Goal: Task Accomplishment & Management: Use online tool/utility

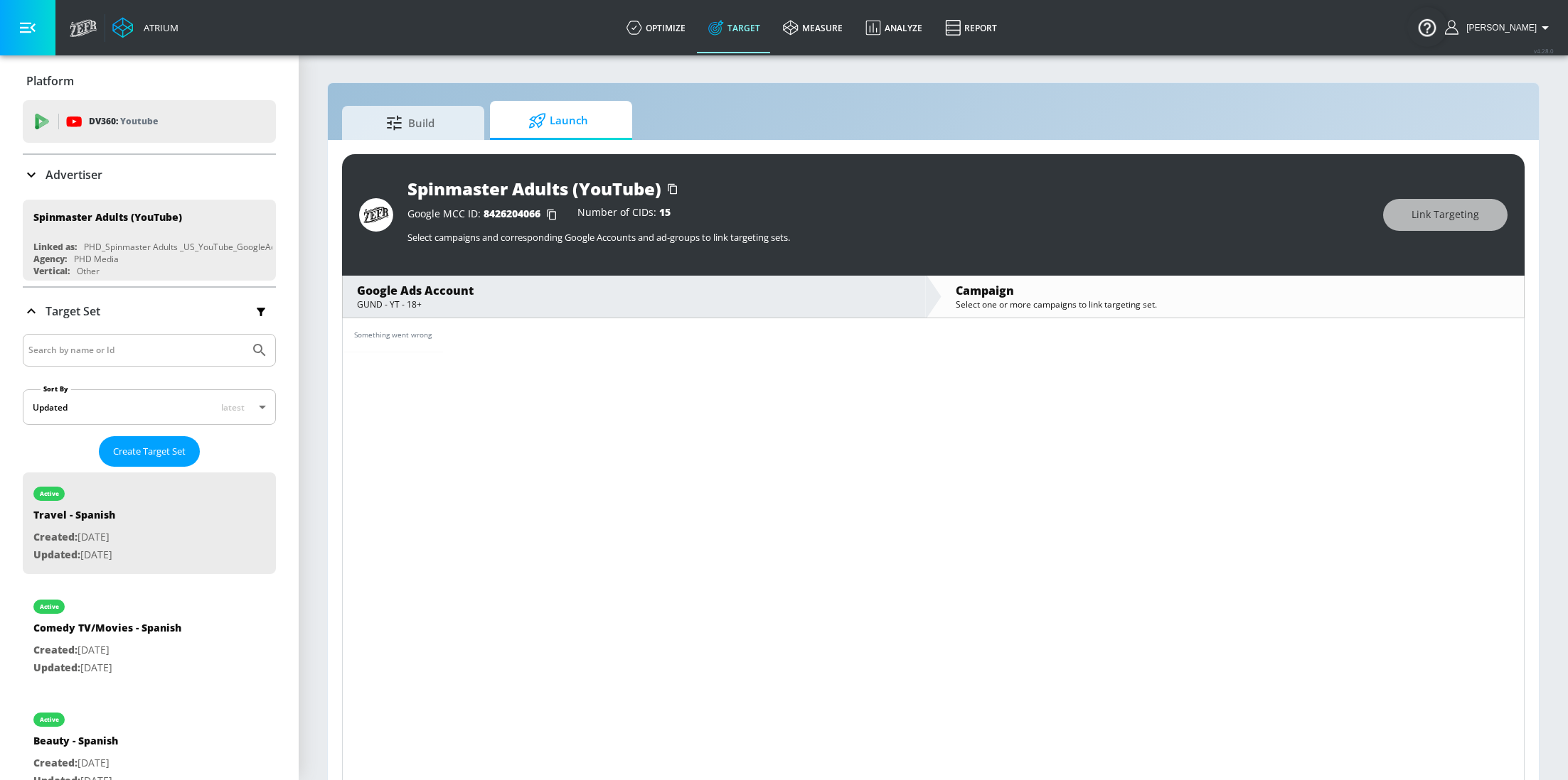
click at [67, 176] on p "Advertiser" at bounding box center [73, 174] width 57 height 15
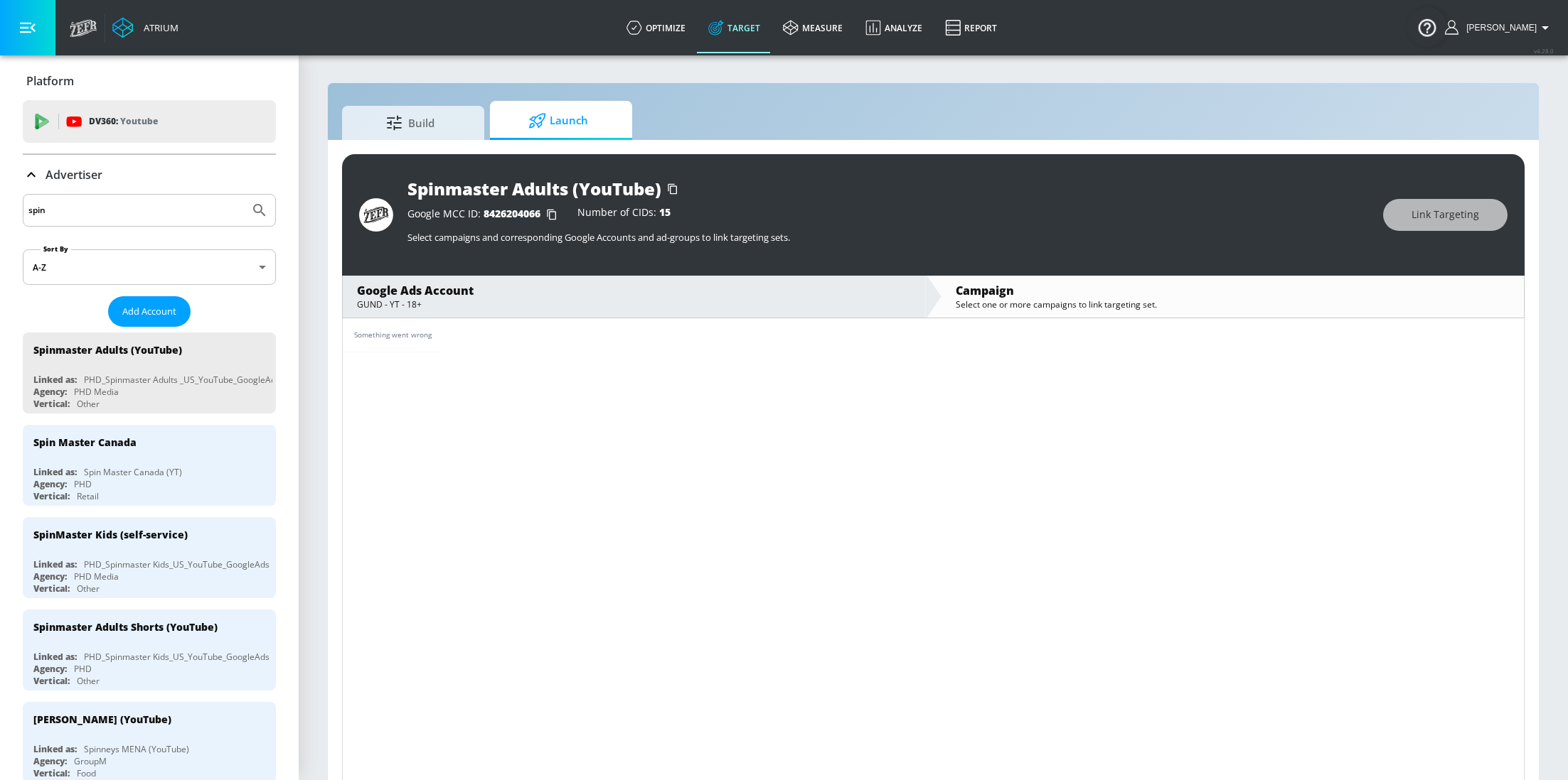
click at [102, 209] on input "spin" at bounding box center [135, 210] width 215 height 19
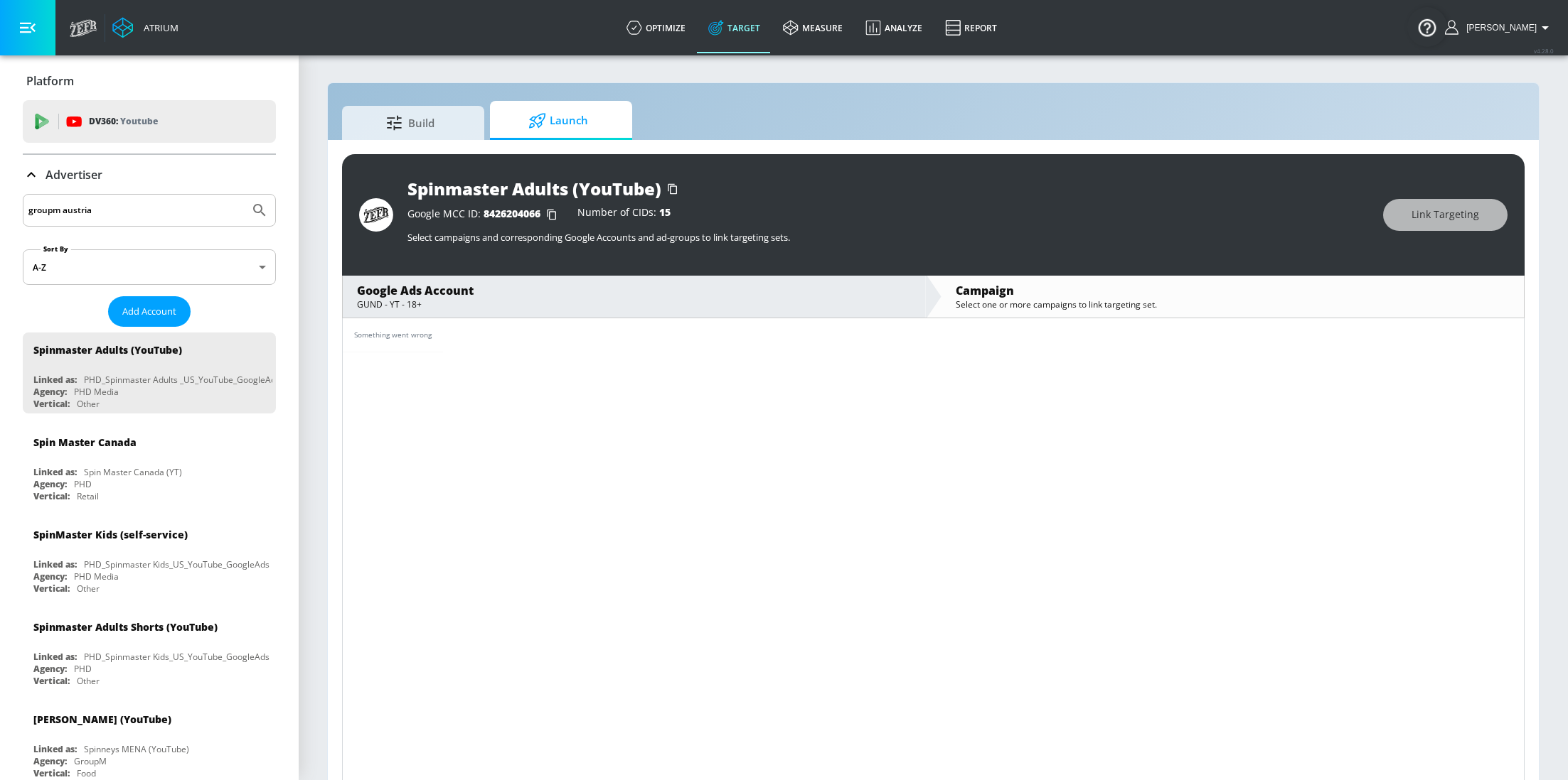
type input "groupm austria"
click at [244, 195] on button "Submit Search" at bounding box center [260, 210] width 31 height 31
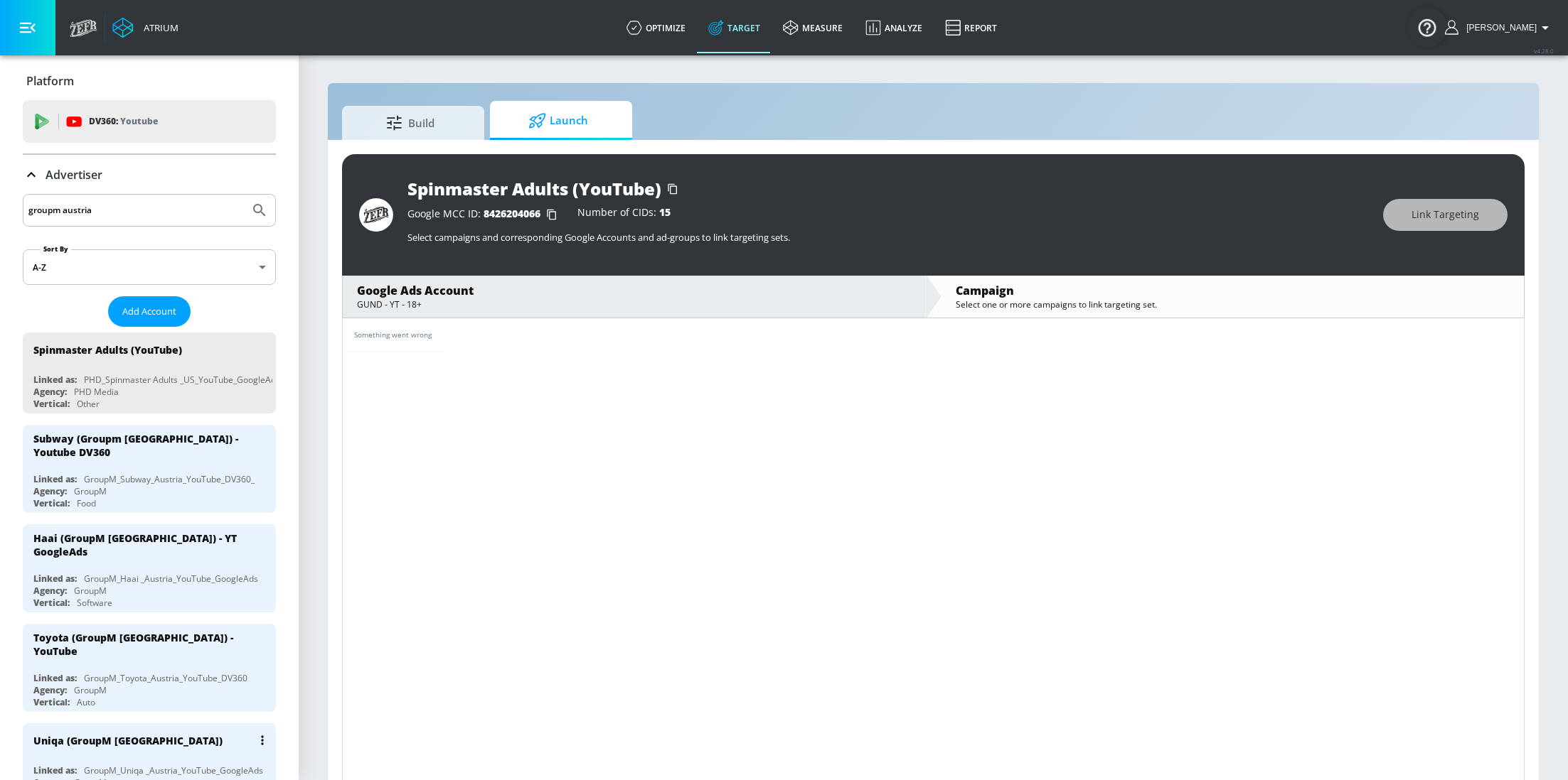
click at [100, 728] on div "Uniqa (GroupM [GEOGRAPHIC_DATA])" at bounding box center [152, 741] width 239 height 34
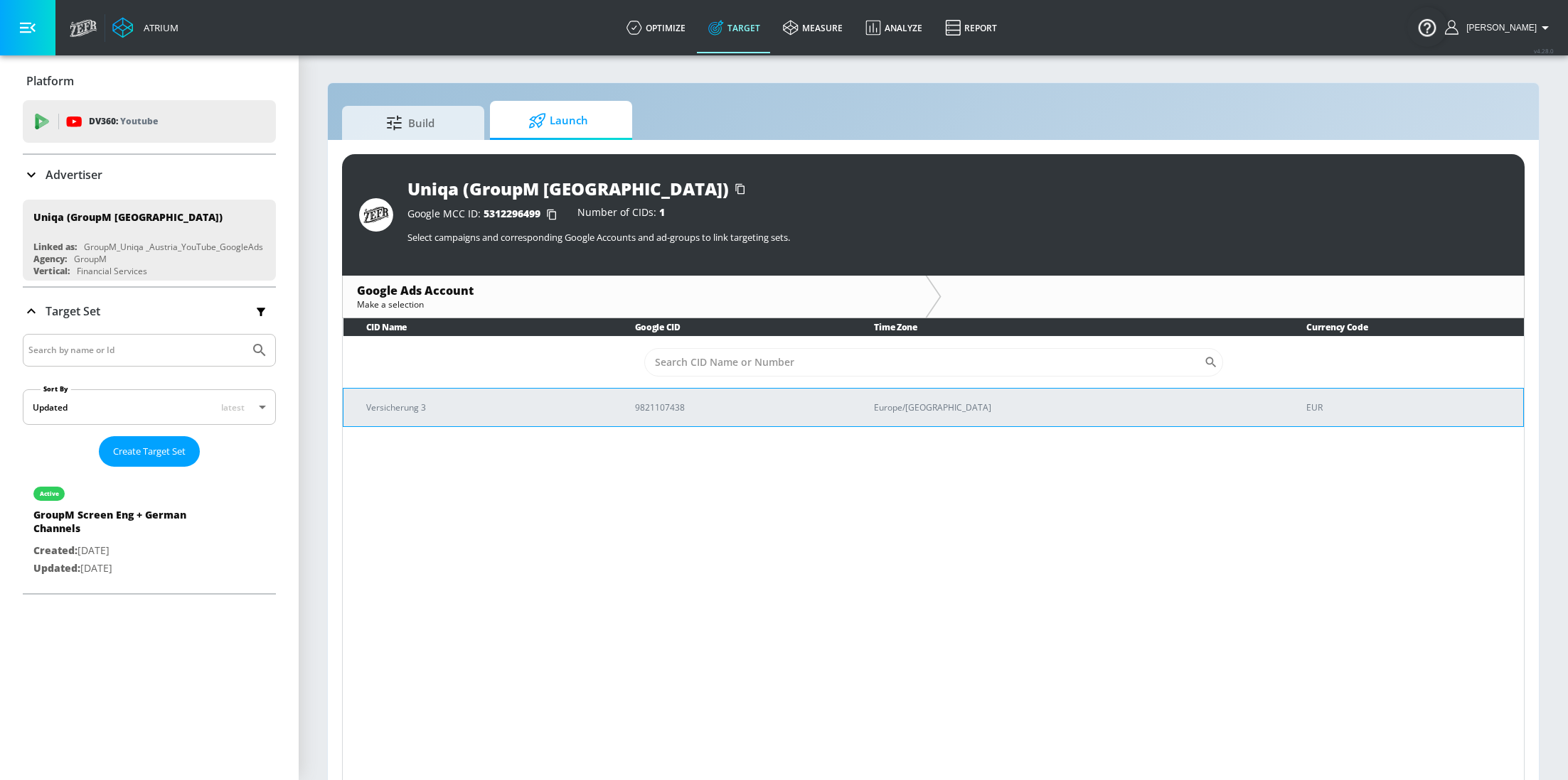
click at [485, 405] on p "Versicherung 3" at bounding box center [483, 408] width 235 height 15
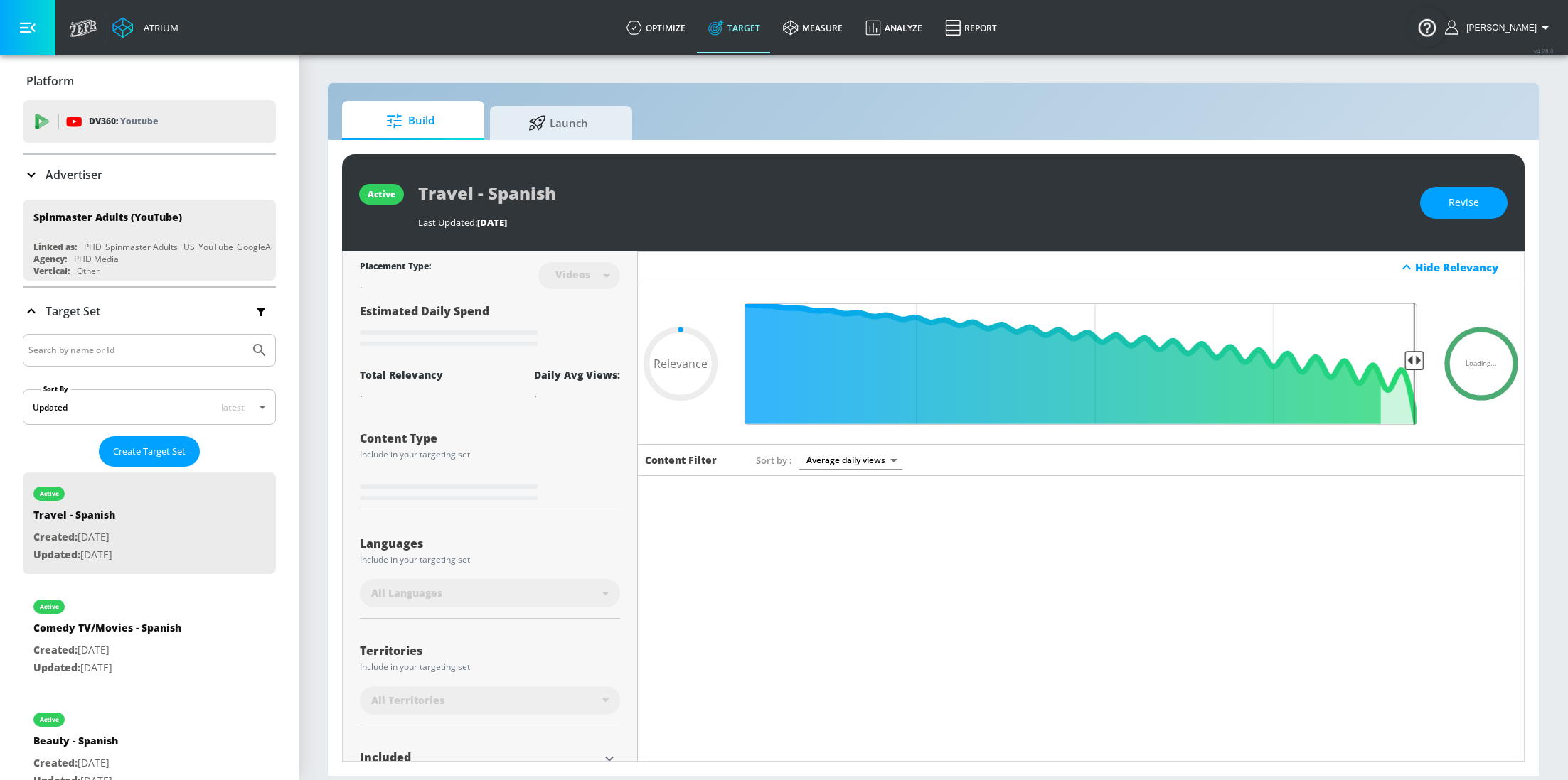
type input "0.05"
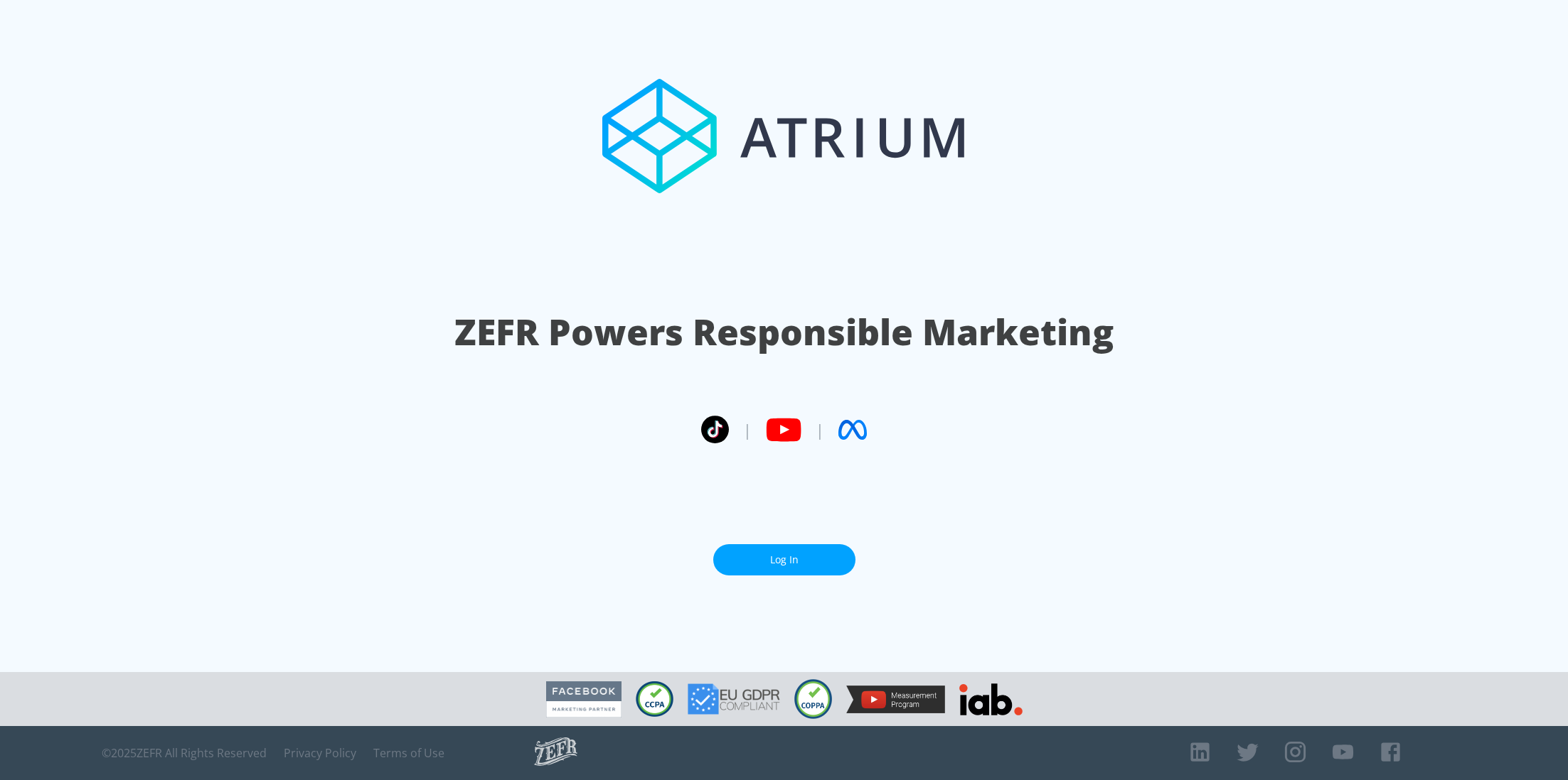
click at [809, 551] on link "Log In" at bounding box center [784, 561] width 142 height 32
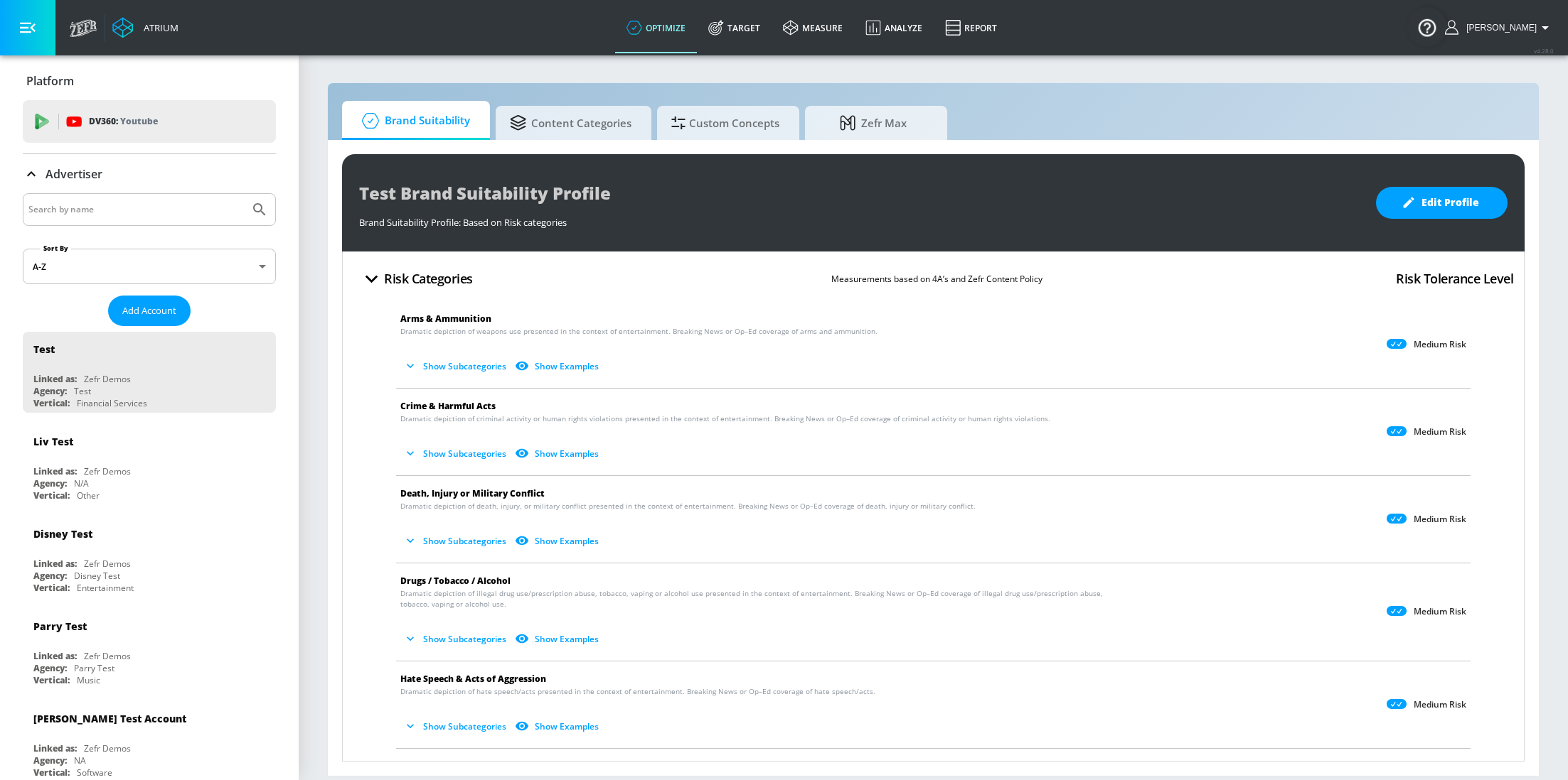
click at [94, 205] on input "Search by name" at bounding box center [135, 210] width 215 height 19
click at [244, 194] on button "Submit Search" at bounding box center [260, 210] width 31 height 31
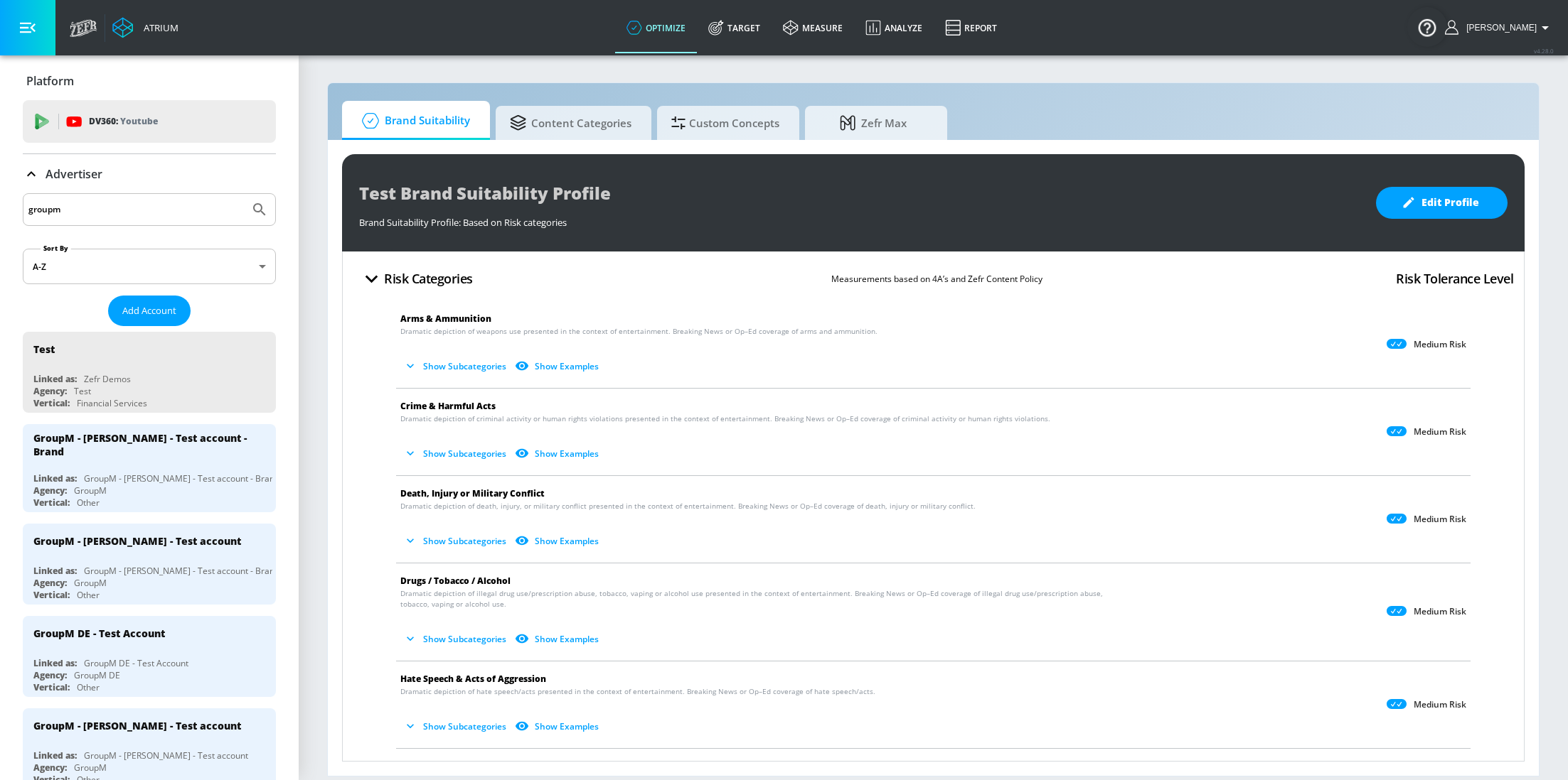
click at [131, 223] on div "groupm" at bounding box center [149, 210] width 253 height 33
click at [109, 205] on input "groupm" at bounding box center [135, 210] width 215 height 19
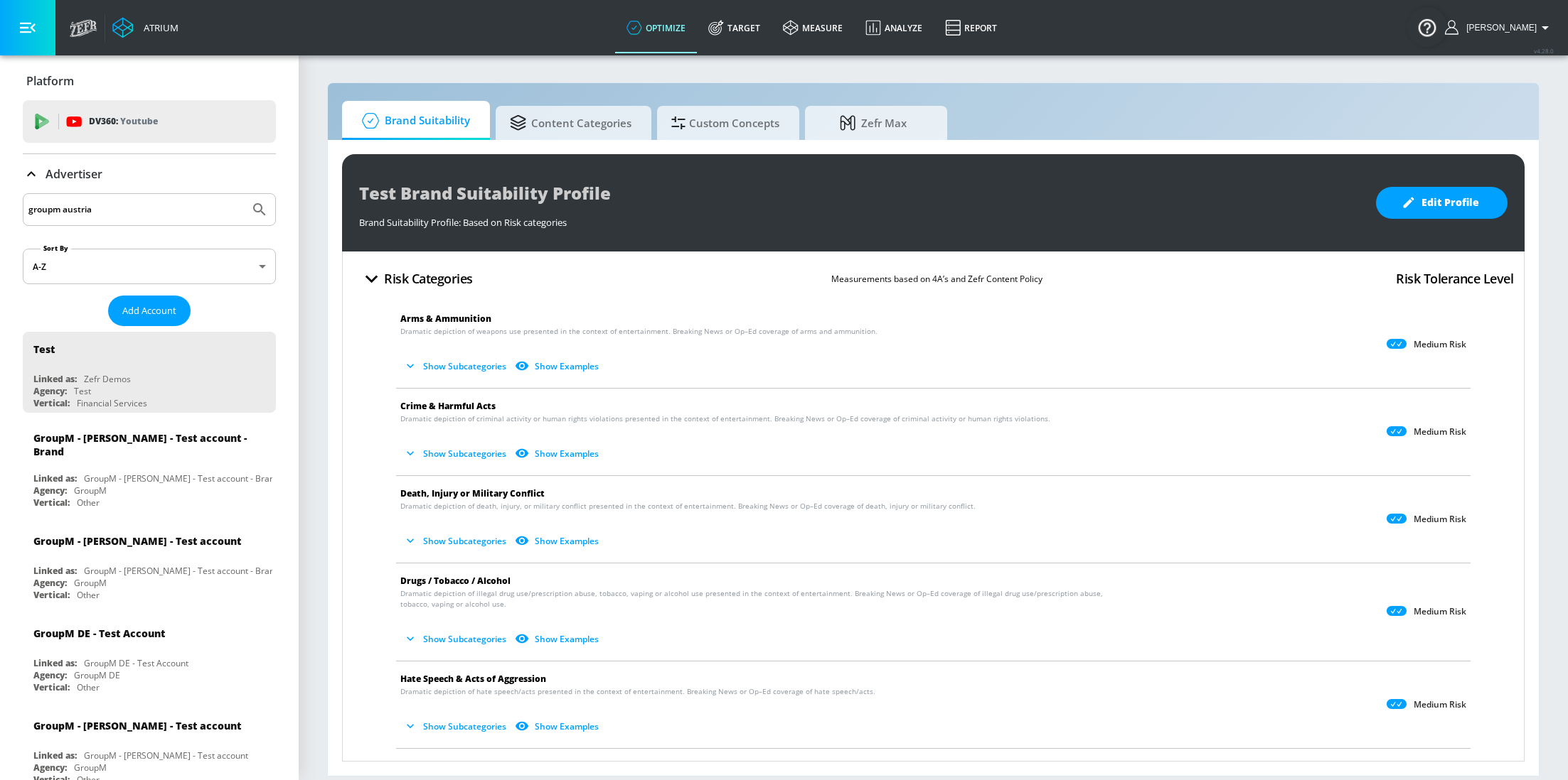
type input "groupm austria"
click at [244, 194] on button "Submit Search" at bounding box center [260, 210] width 31 height 31
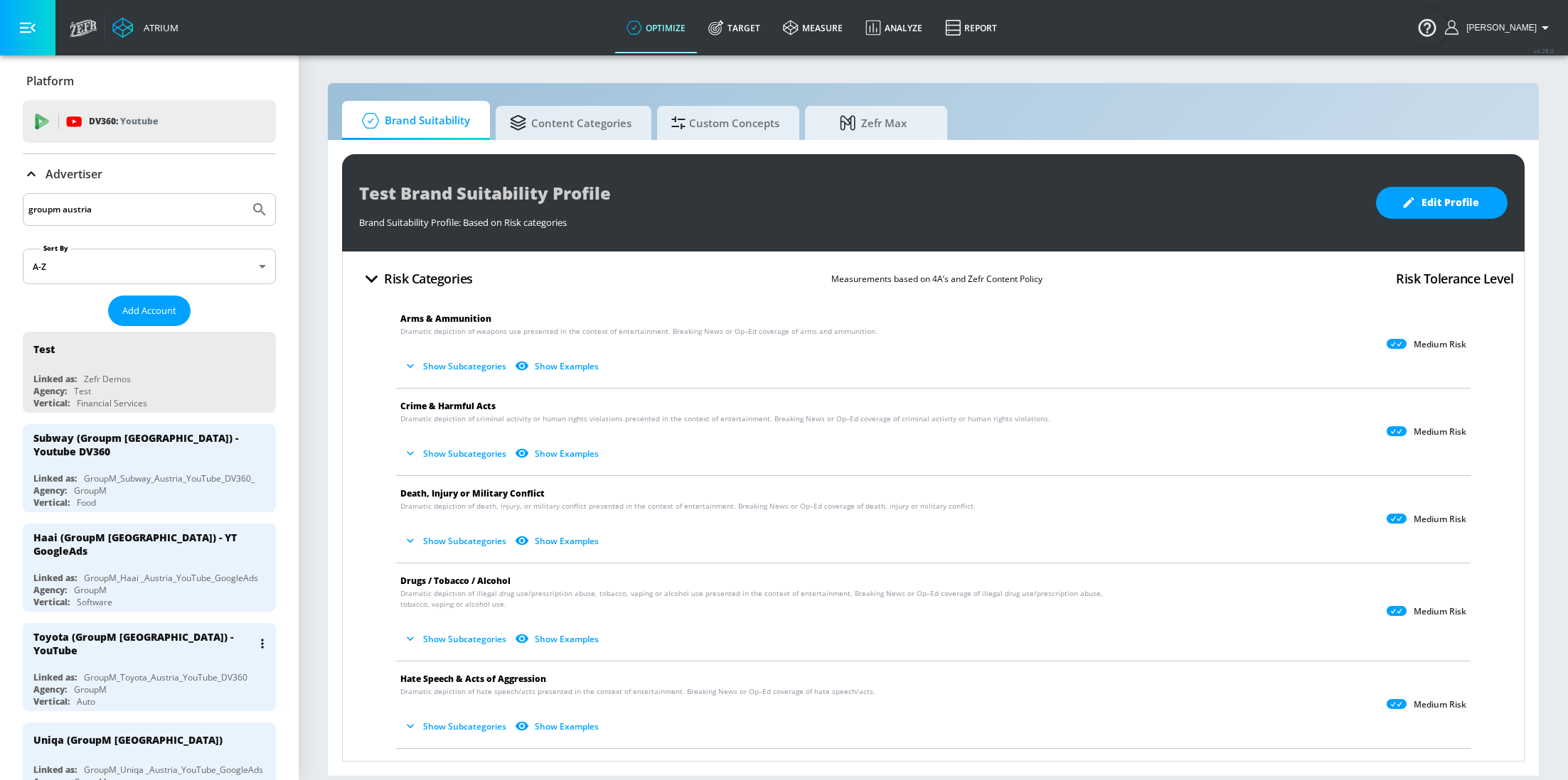
click at [135, 672] on div "GroupM_Toyota_Austria_YouTube_DV360" at bounding box center [165, 678] width 164 height 12
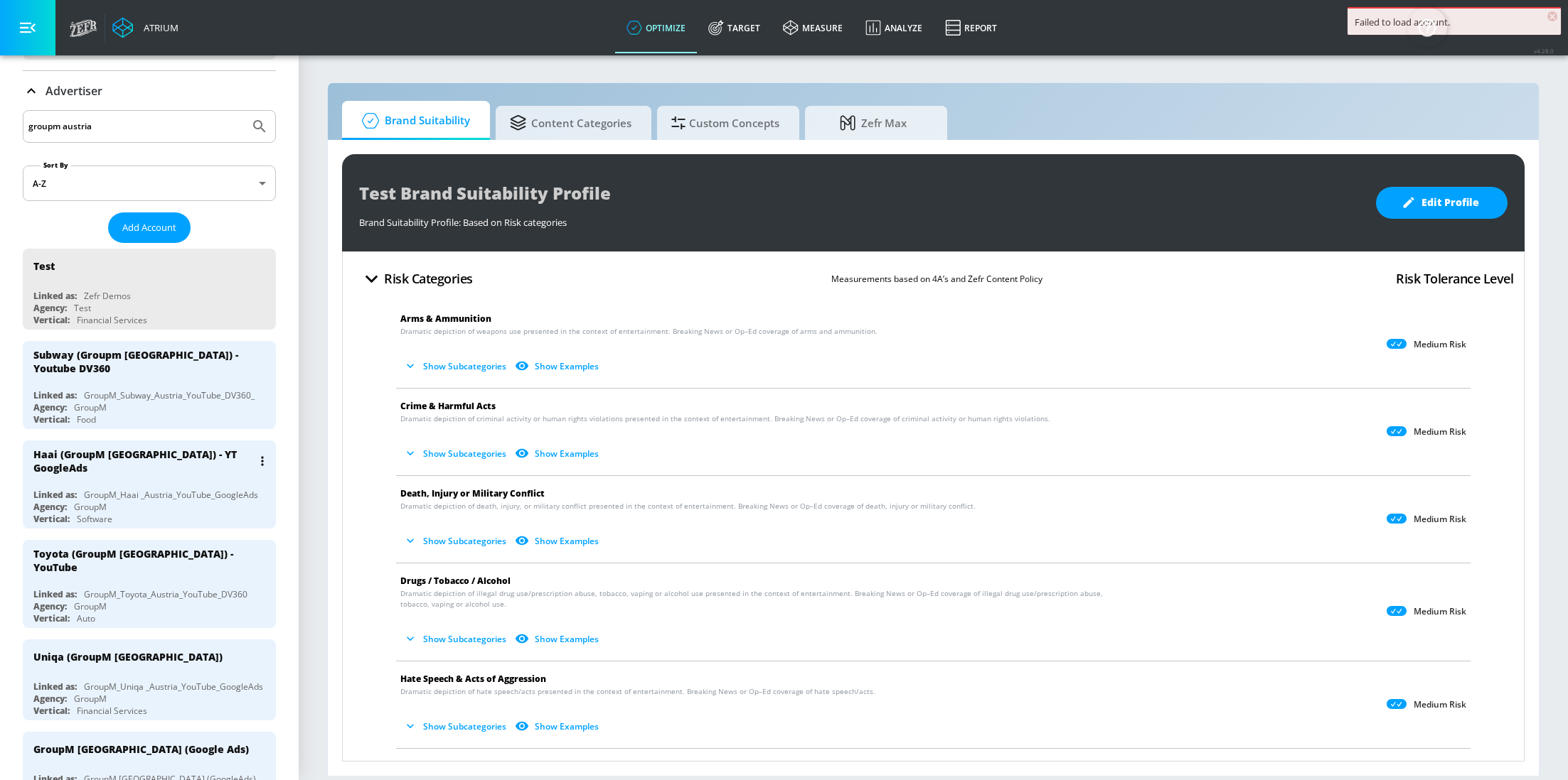
scroll to position [105, 0]
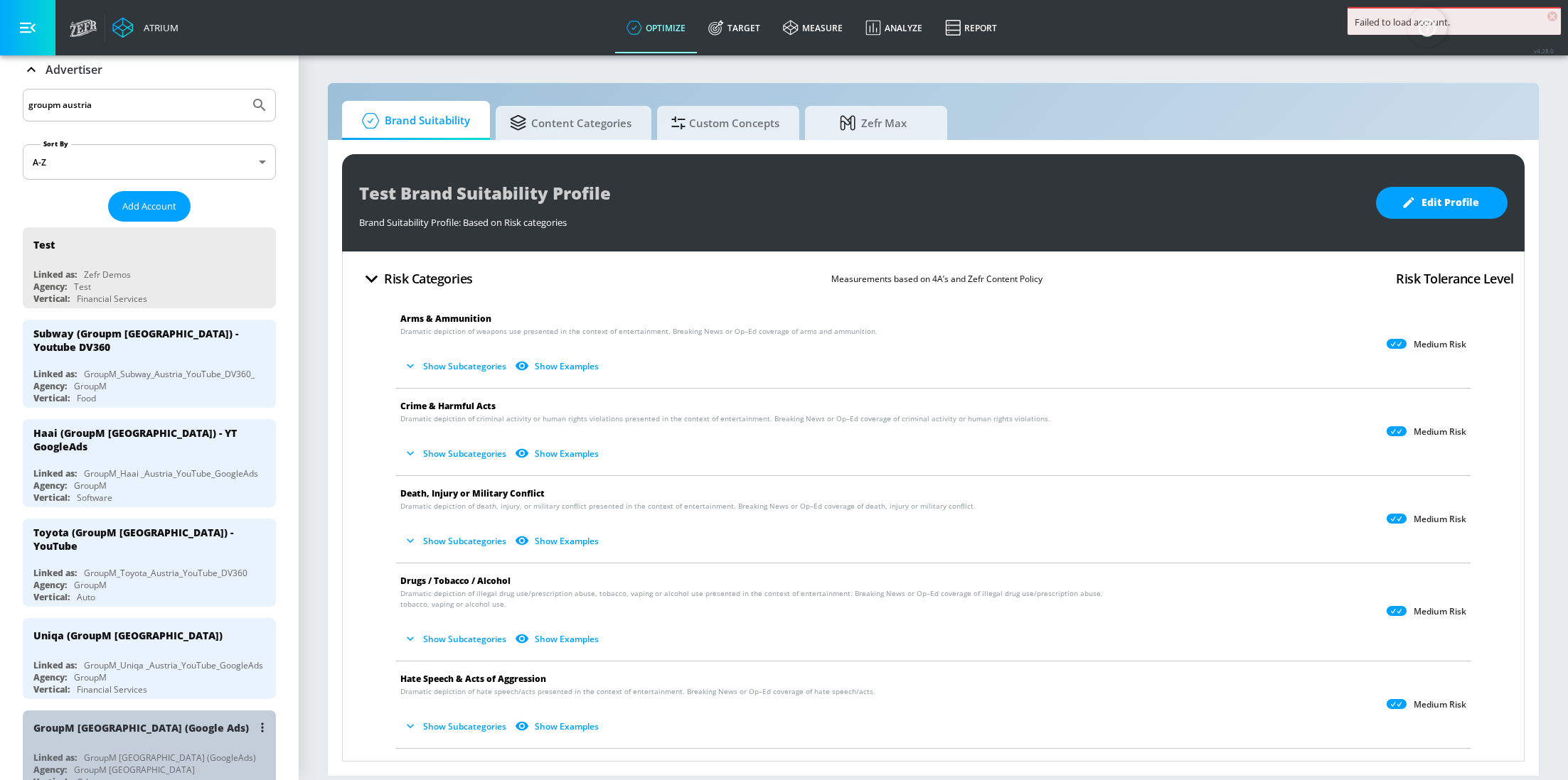
click at [111, 764] on div "GroupM [GEOGRAPHIC_DATA]" at bounding box center [135, 770] width 121 height 12
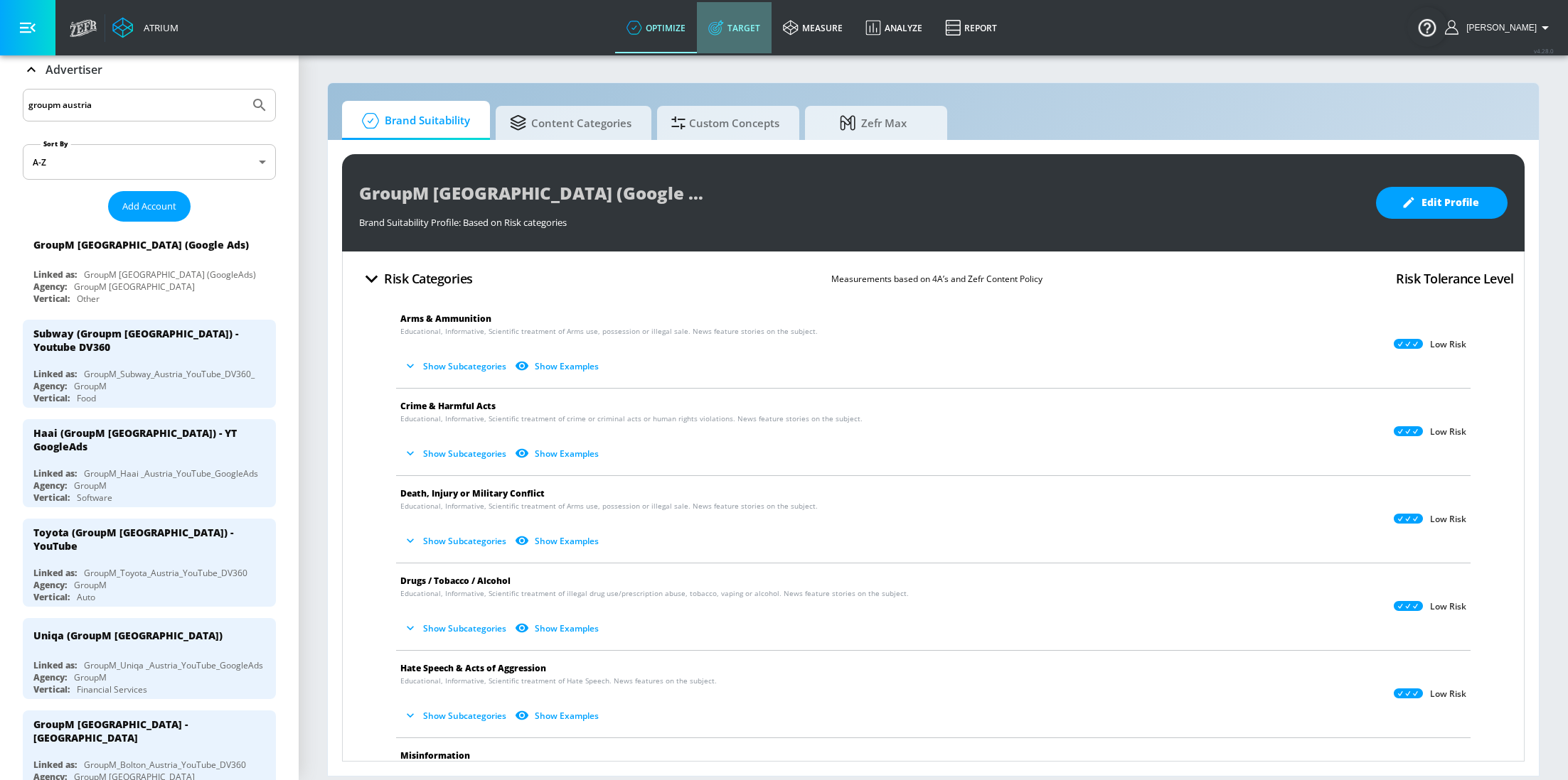
click at [744, 44] on link "Target" at bounding box center [734, 28] width 75 height 52
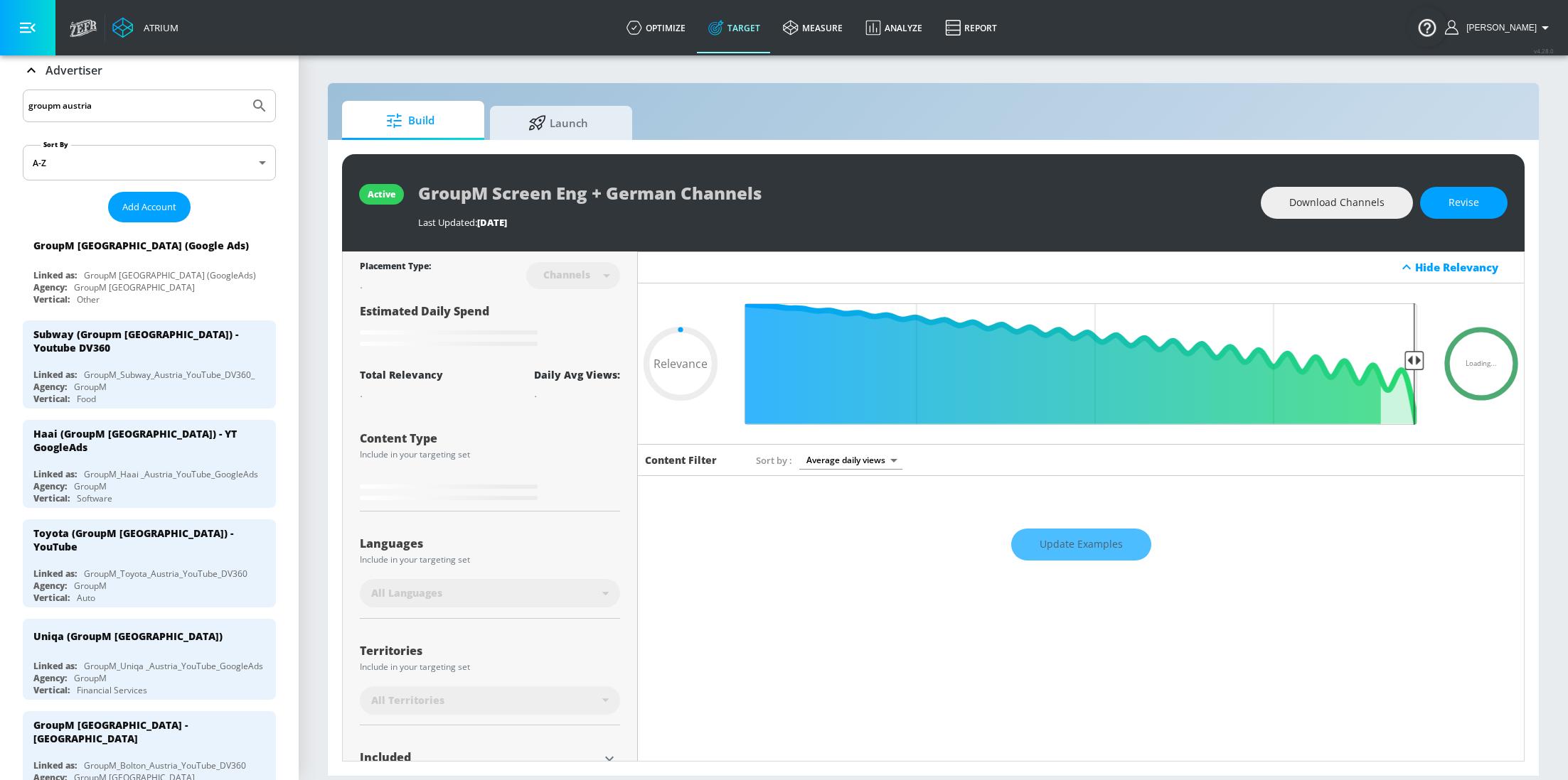
type input "0.05"
click at [569, 140] on div "active GroupM Screen Eng + German Channels Last Updated: [DATE] Download Channe…" at bounding box center [934, 458] width 1211 height 636
click at [567, 130] on span "Launch" at bounding box center [558, 121] width 108 height 34
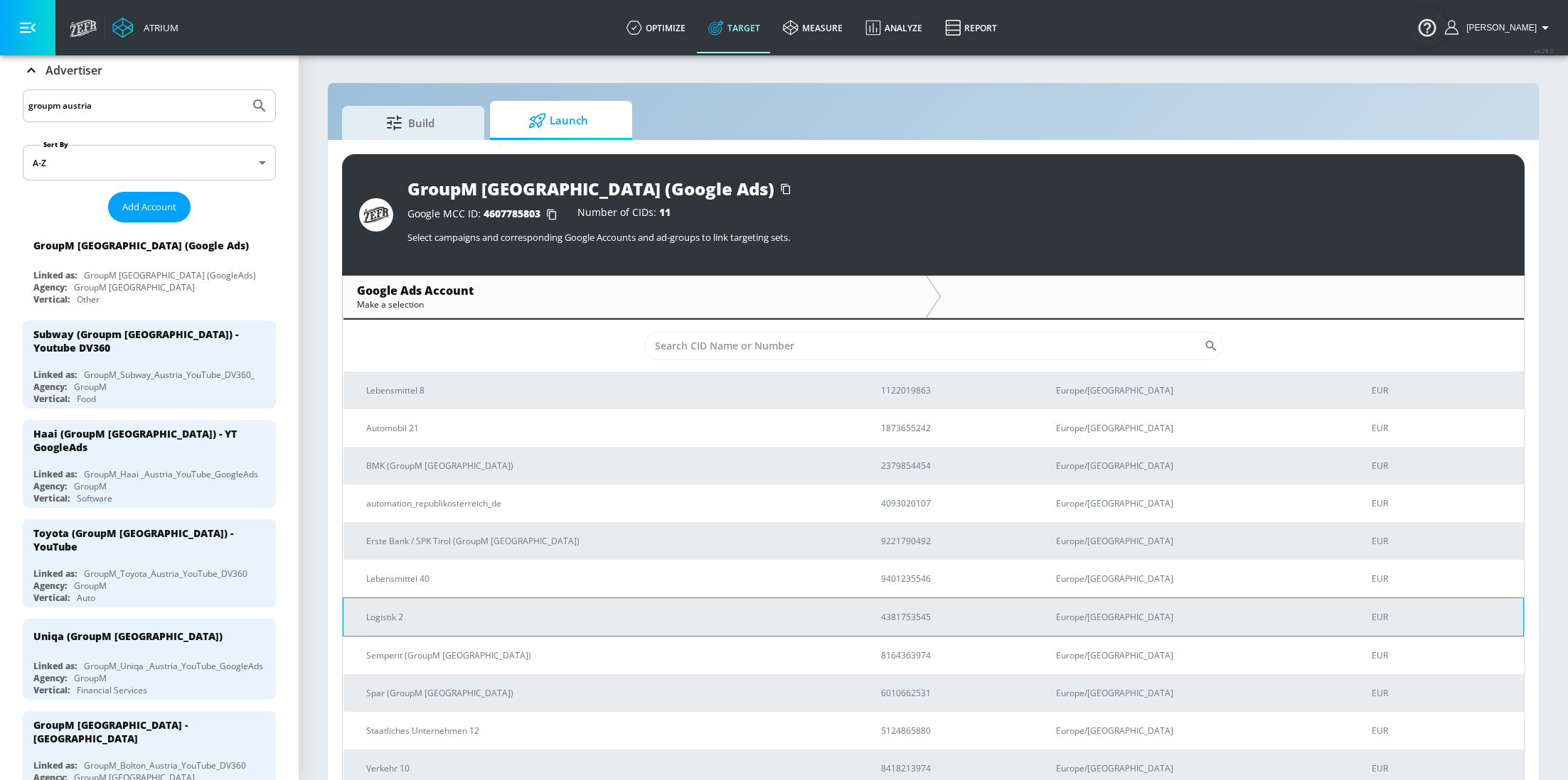
scroll to position [17, 0]
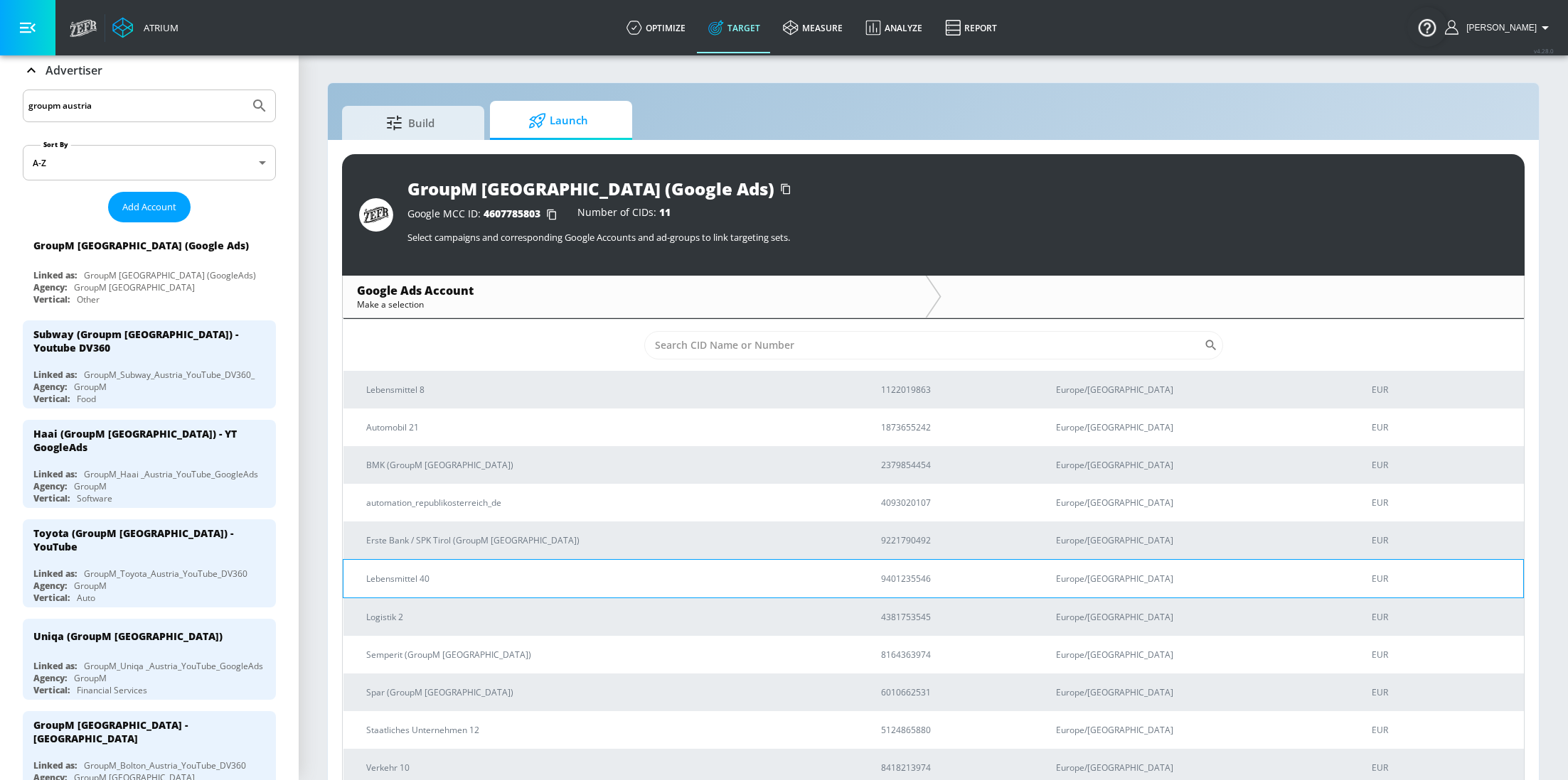
click at [937, 575] on p "9401235546" at bounding box center [951, 579] width 141 height 15
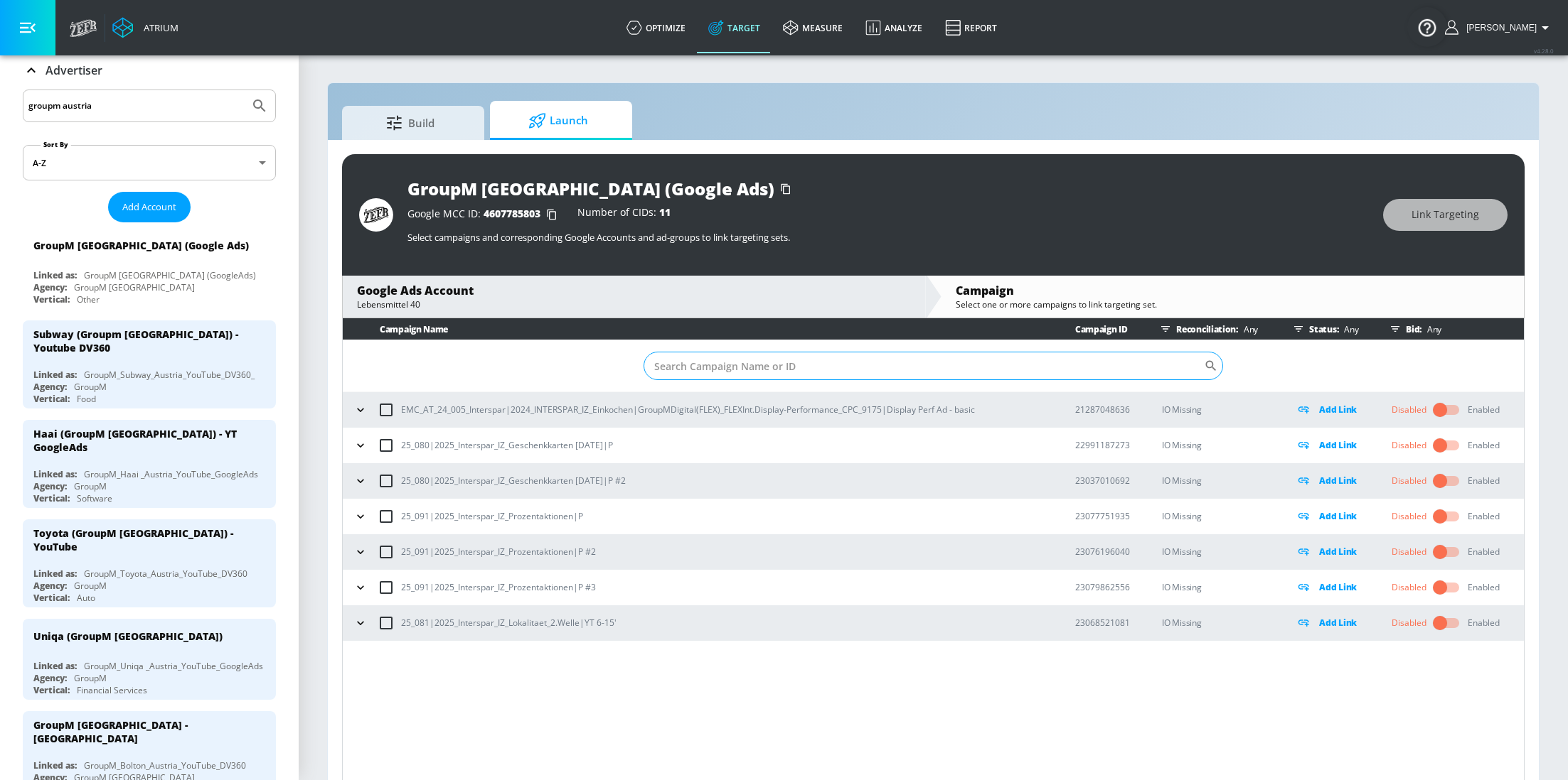
click at [1051, 371] on input "Sort By" at bounding box center [923, 366] width 560 height 28
paste input "23068521081"
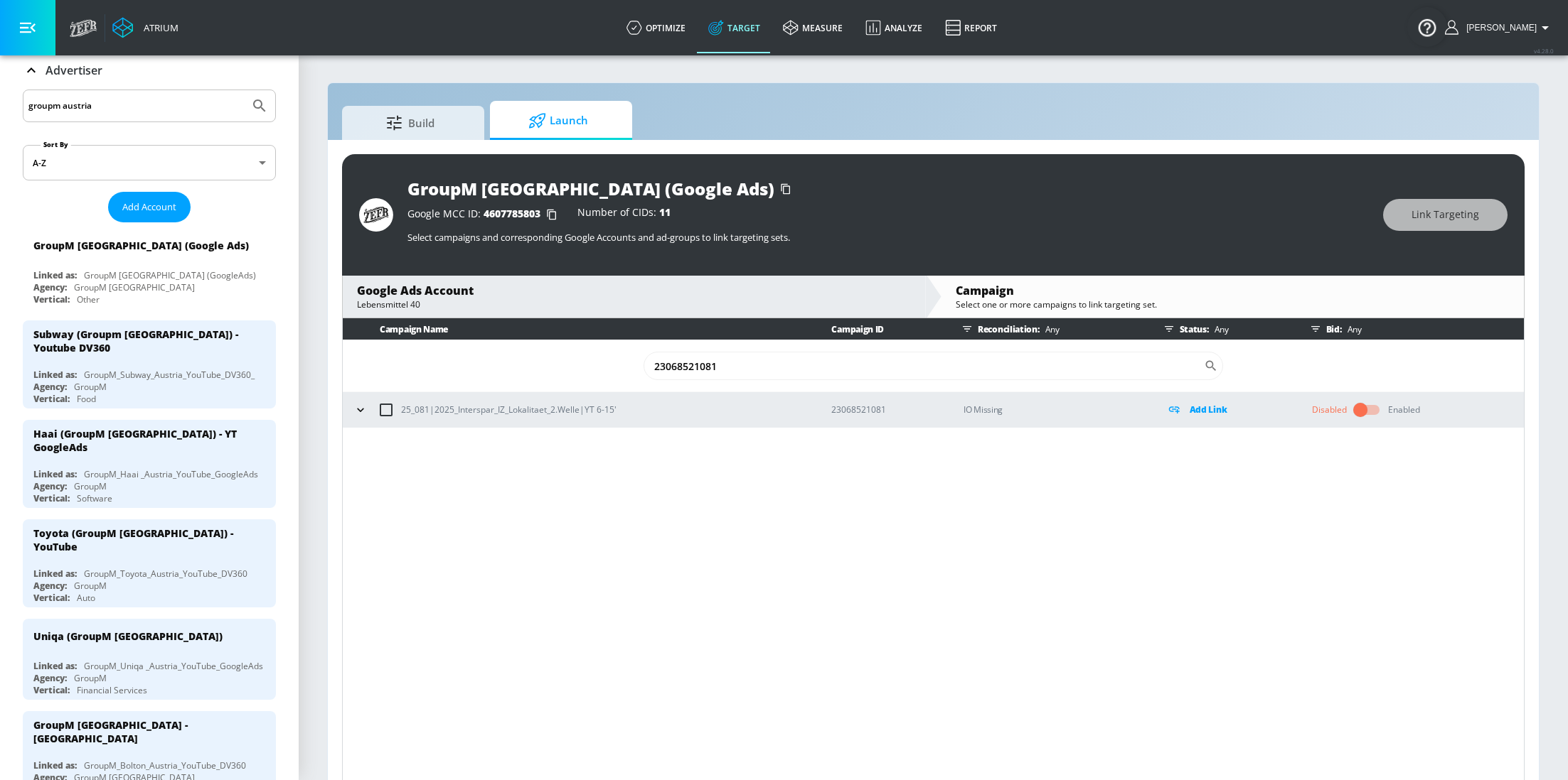
type input "23068521081"
click at [359, 407] on icon "button" at bounding box center [360, 410] width 15 height 15
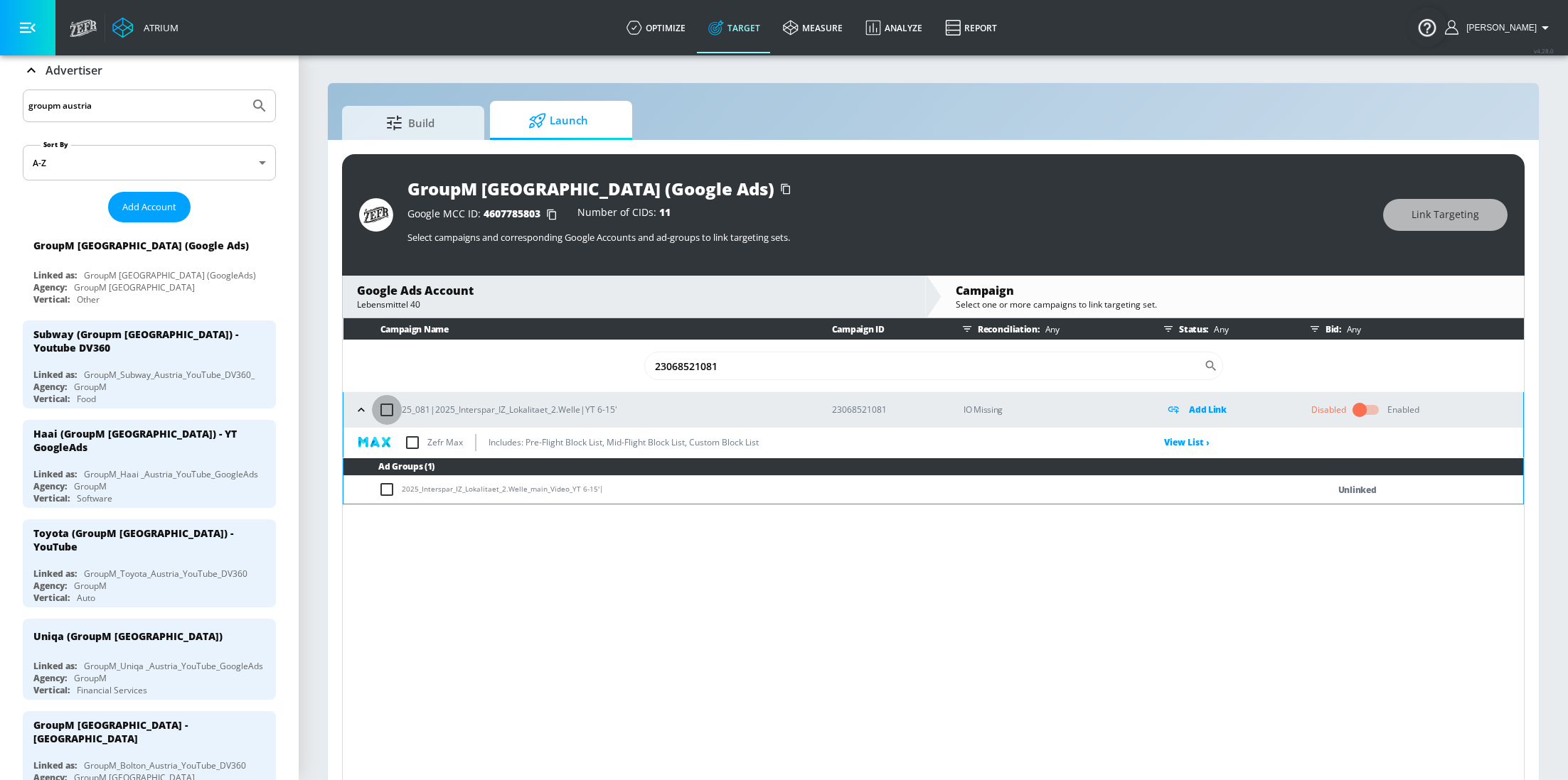
click at [388, 408] on input "checkbox" at bounding box center [386, 409] width 30 height 30
checkbox input "true"
click at [1440, 222] on span "Link Targeting" at bounding box center [1445, 215] width 68 height 18
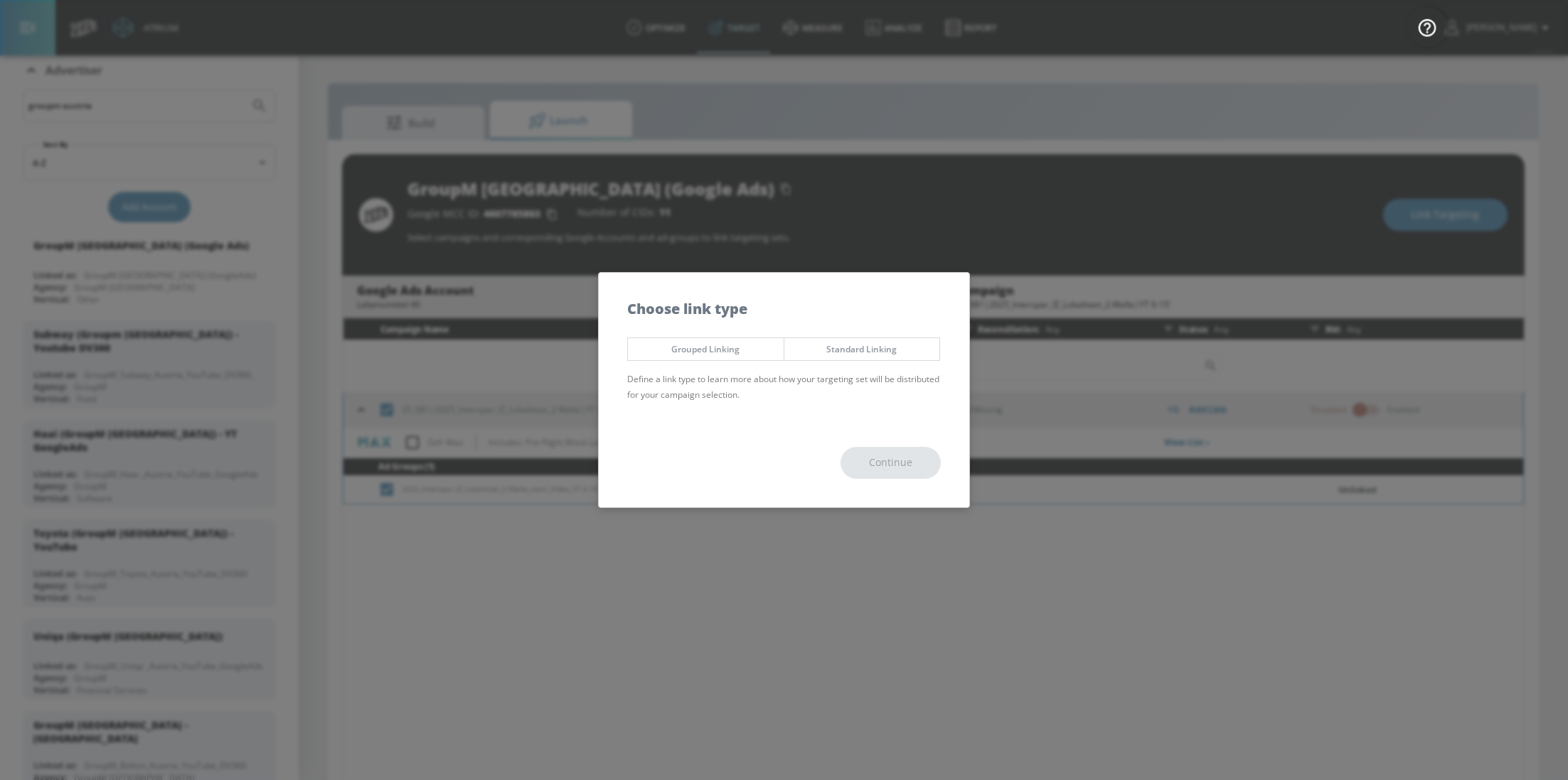
click at [856, 348] on span "Standard Linking" at bounding box center [862, 349] width 135 height 15
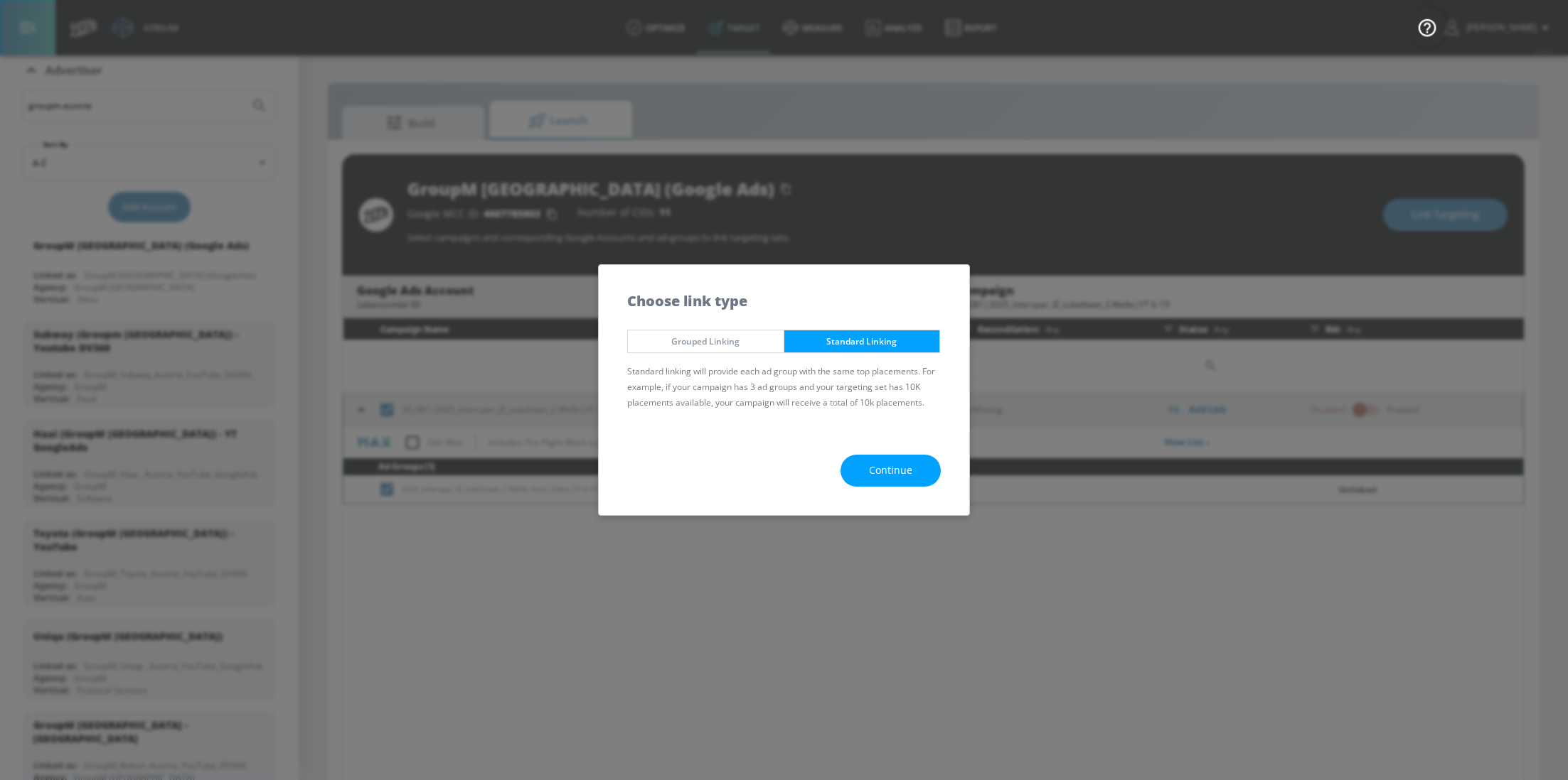
click at [883, 471] on span "Continue" at bounding box center [891, 471] width 44 height 18
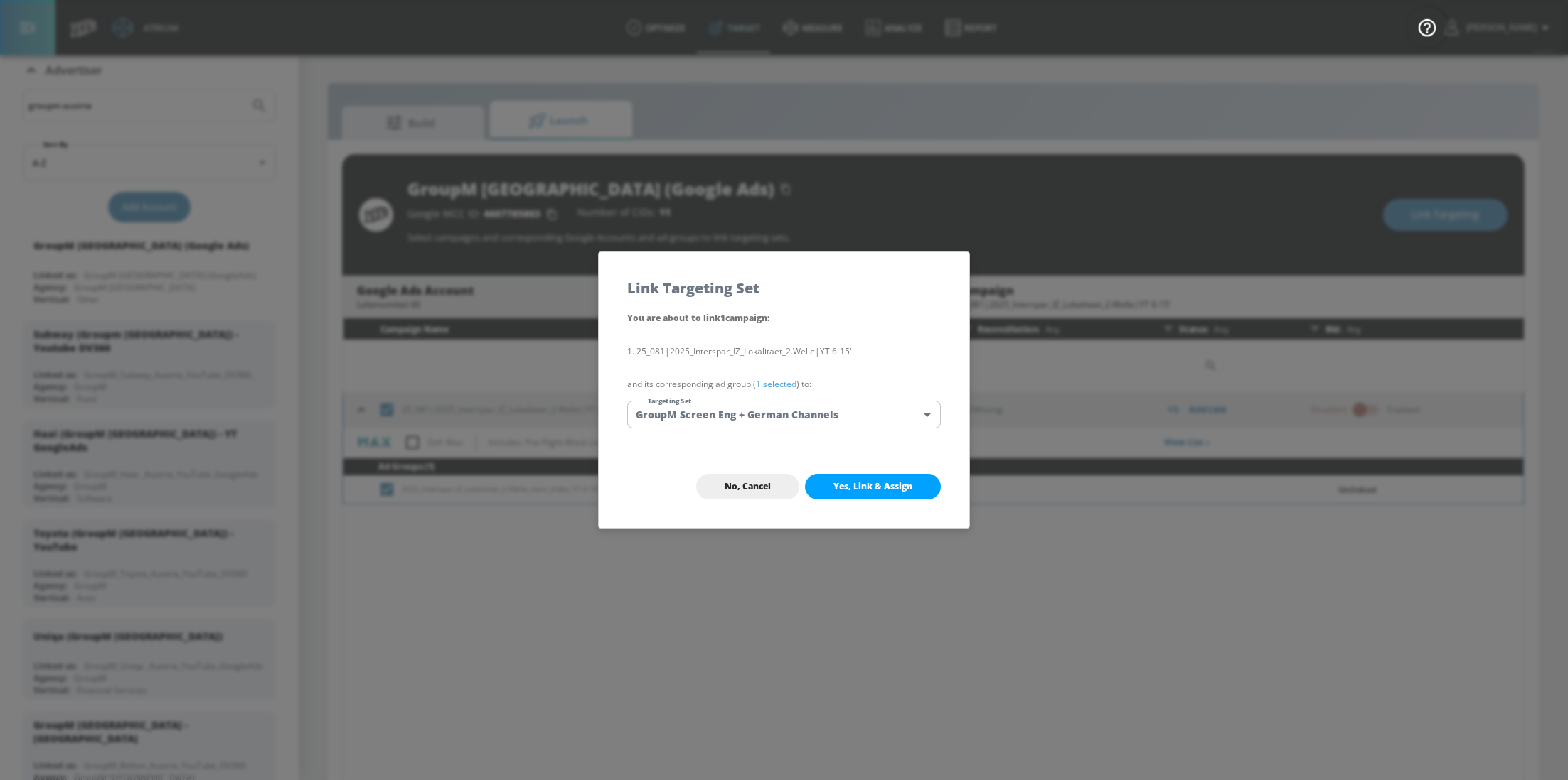
click at [887, 488] on span "Yes, Link & Assign" at bounding box center [873, 487] width 79 height 11
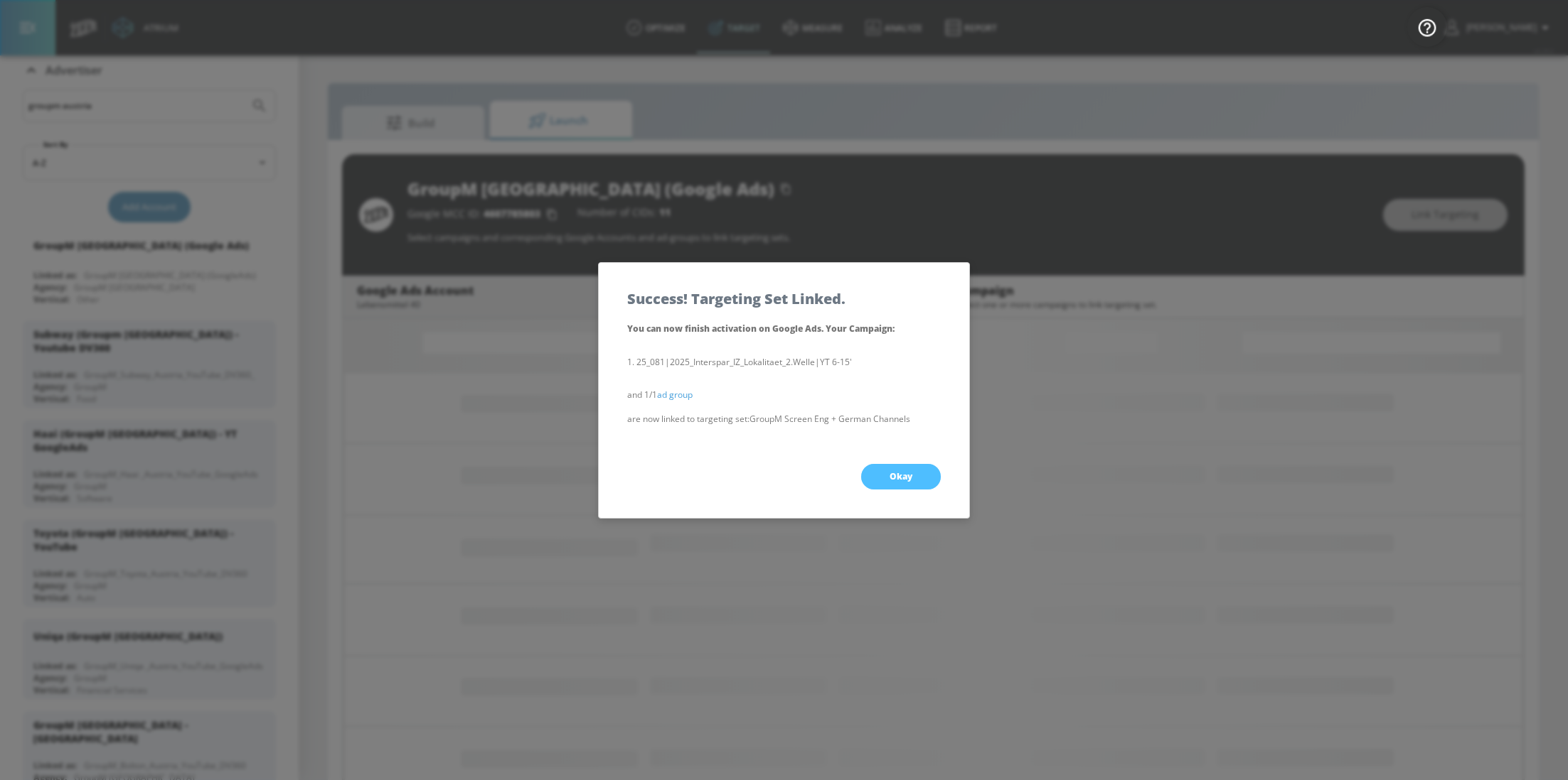
click at [908, 471] on span "Okay" at bounding box center [900, 477] width 23 height 11
